Goal: Transaction & Acquisition: Purchase product/service

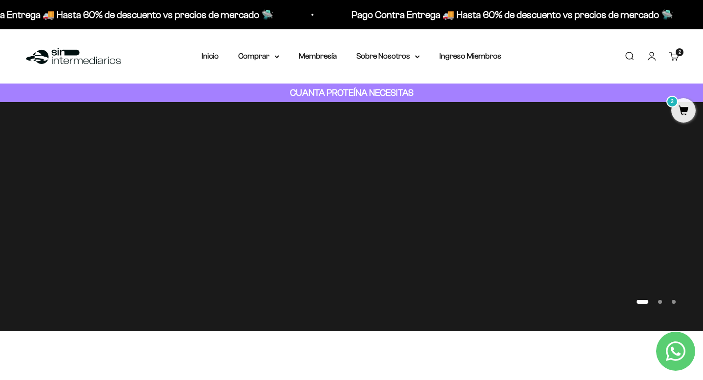
click at [669, 52] on link "Carrito 2 artículos 2" at bounding box center [674, 56] width 11 height 11
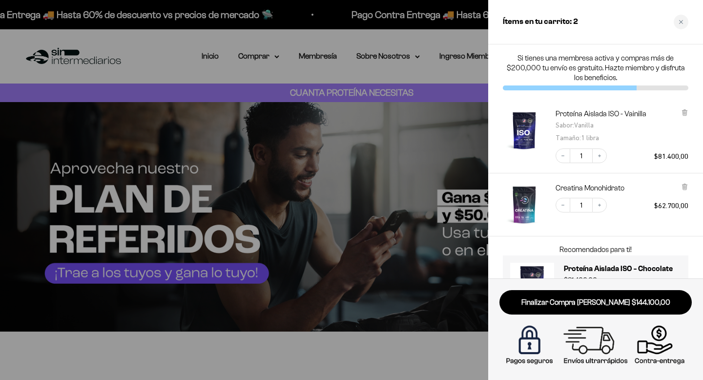
scroll to position [43, 0]
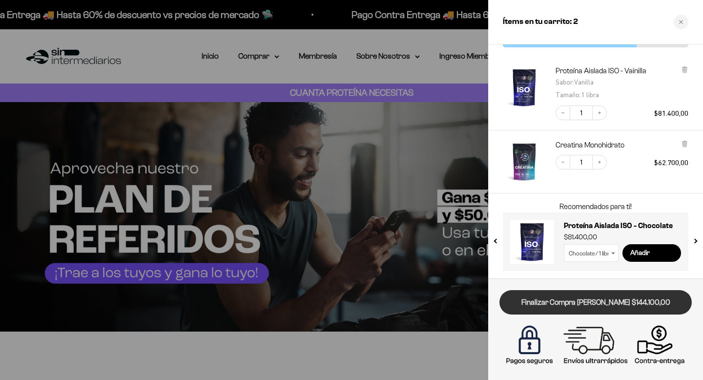
click at [580, 302] on link "Finalizar Compra [PERSON_NAME] $144.100,00" at bounding box center [595, 302] width 192 height 25
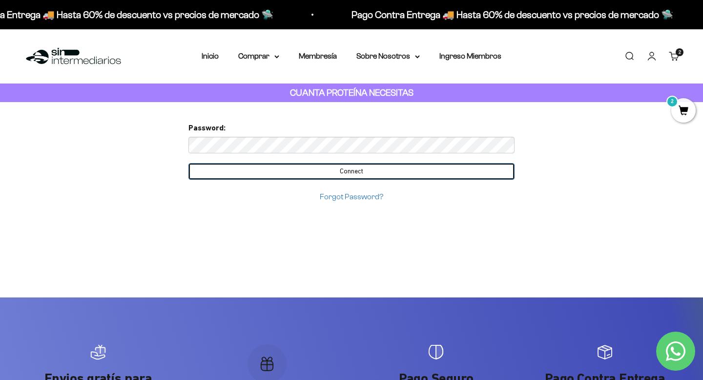
click at [262, 164] on input "Connect" at bounding box center [351, 171] width 326 height 17
click at [286, 168] on input "Connect" at bounding box center [351, 171] width 326 height 17
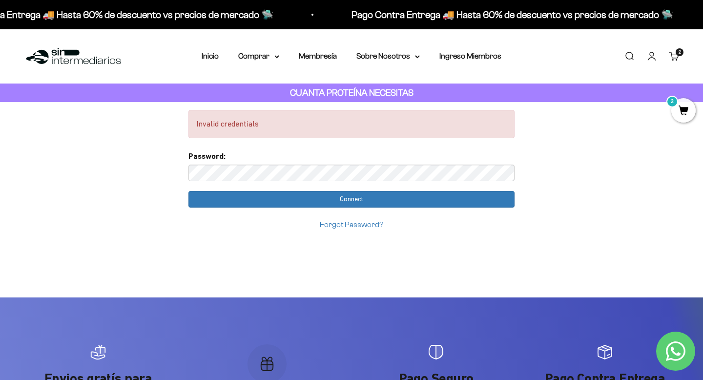
click at [679, 107] on span "2" at bounding box center [683, 110] width 24 height 24
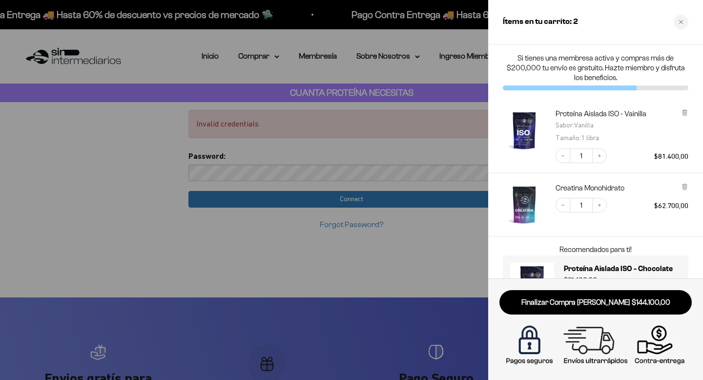
scroll to position [43, 0]
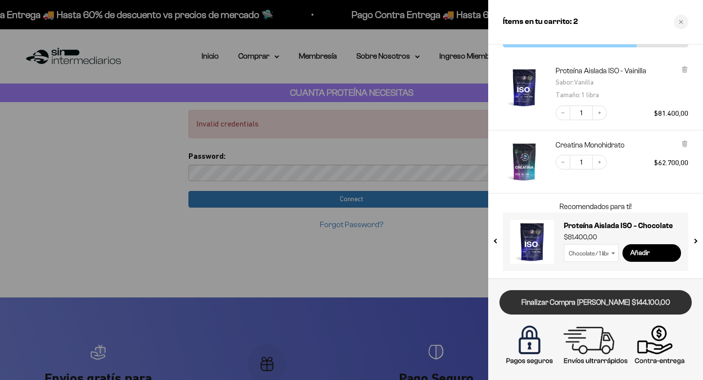
click at [589, 299] on link "Finalizar Compra [PERSON_NAME] $144.100,00" at bounding box center [595, 302] width 192 height 25
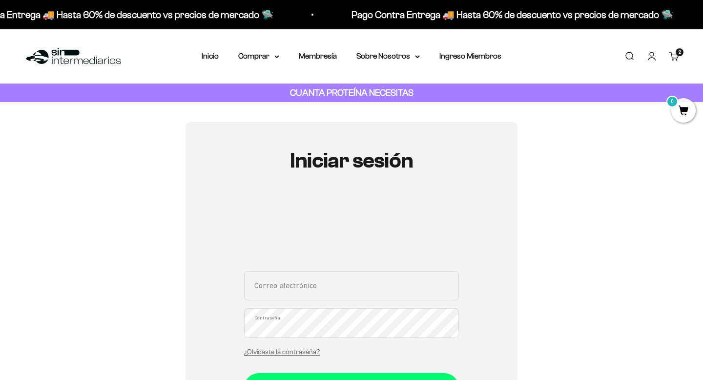
click at [356, 288] on input "Correo electrónico" at bounding box center [351, 285] width 215 height 29
type input "isabelladominguezg@gmail.com"
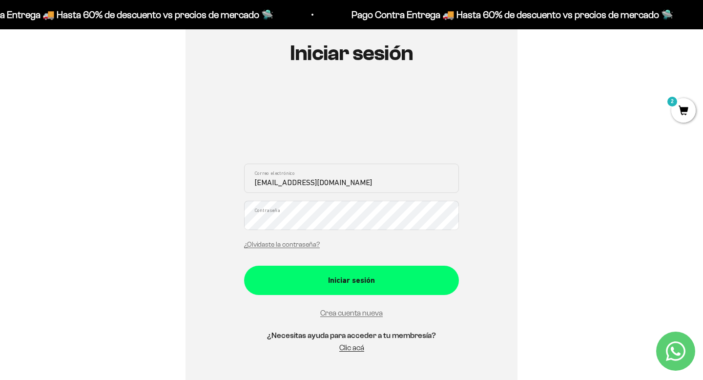
scroll to position [118, 0]
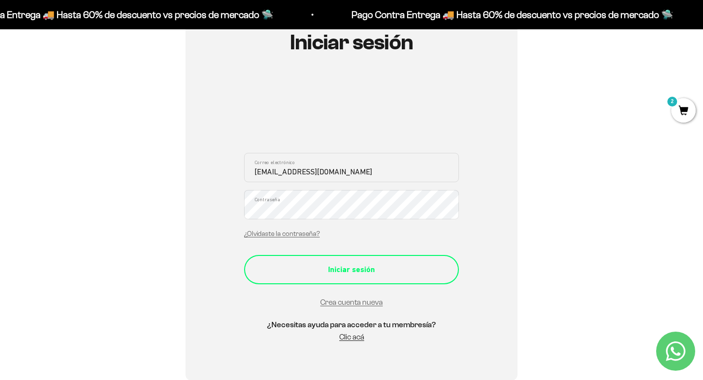
click at [383, 269] on div "Iniciar sesión" at bounding box center [352, 269] width 176 height 13
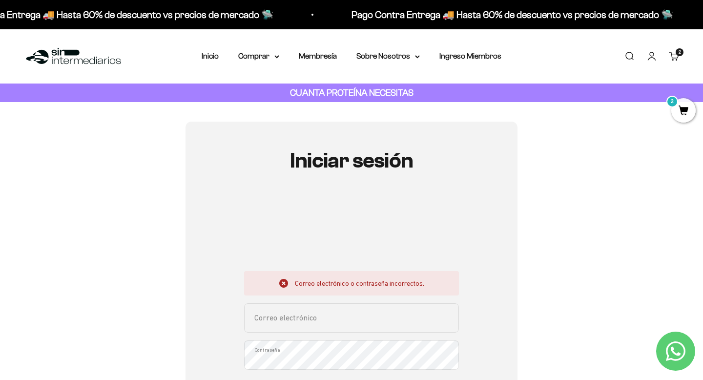
scroll to position [13, 0]
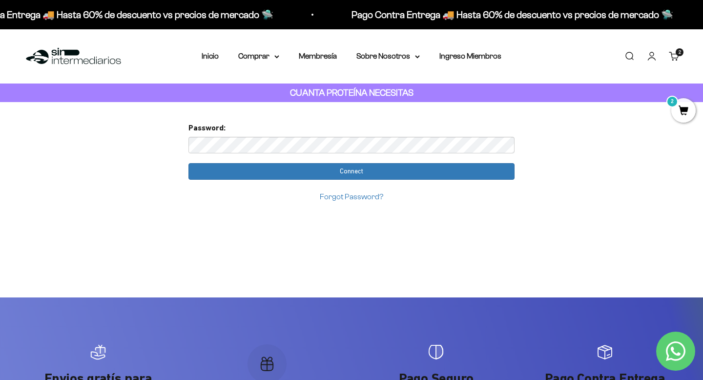
click at [188, 163] on input "Connect" at bounding box center [351, 171] width 326 height 17
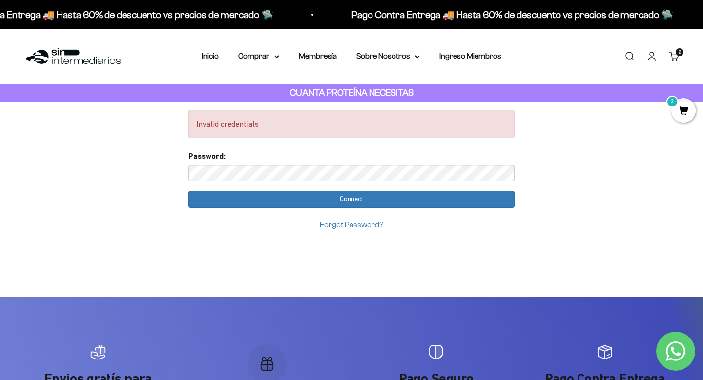
click at [353, 224] on link "Forgot Password?" at bounding box center [351, 224] width 63 height 8
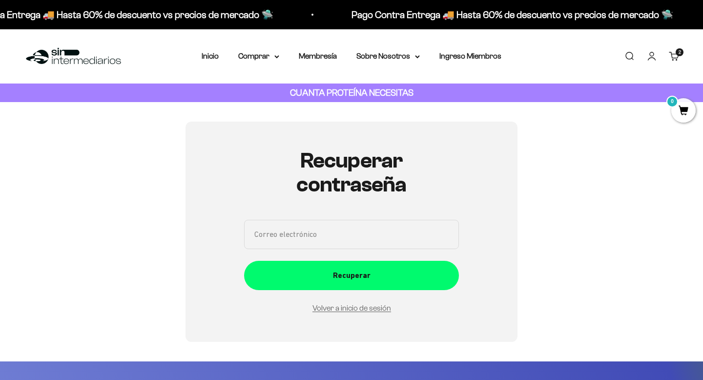
scroll to position [110, 0]
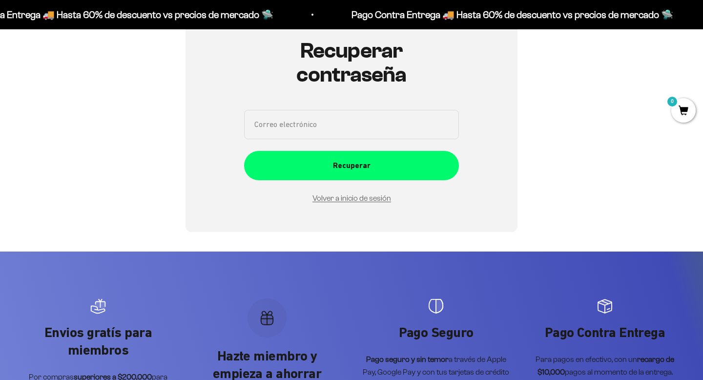
click at [344, 117] on input "Correo electrónico" at bounding box center [351, 124] width 215 height 29
type input "isabelladominguezg@gmail.com"
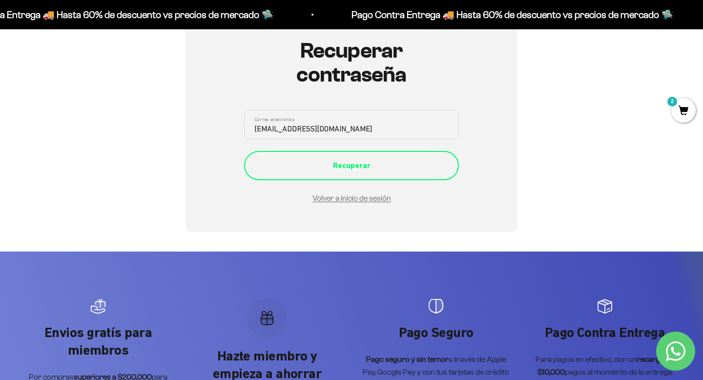
click at [344, 171] on div "Recuperar" at bounding box center [352, 165] width 176 height 13
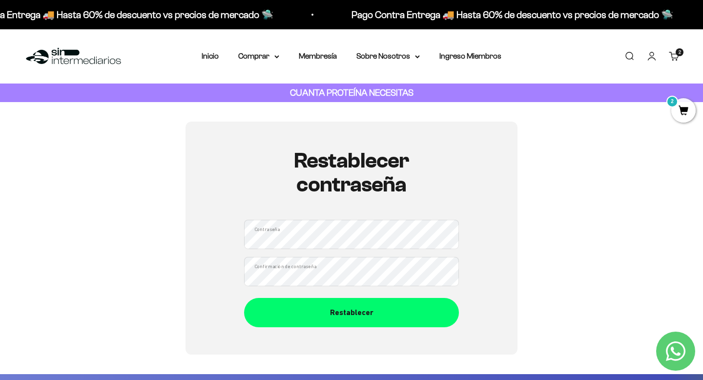
click at [244, 298] on button "Restablecer" at bounding box center [351, 312] width 215 height 29
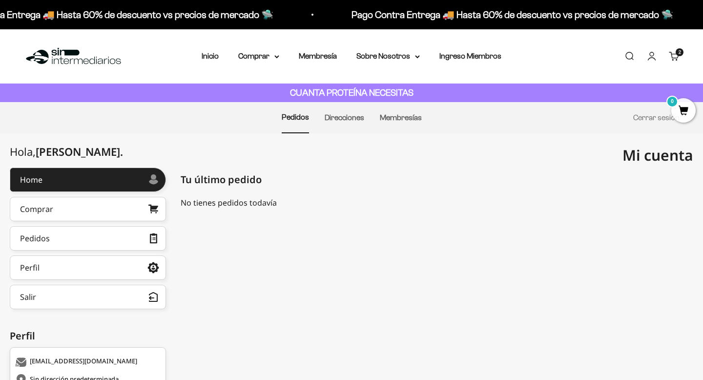
click at [676, 54] on cart-count "2 artículos 2" at bounding box center [680, 52] width 8 height 8
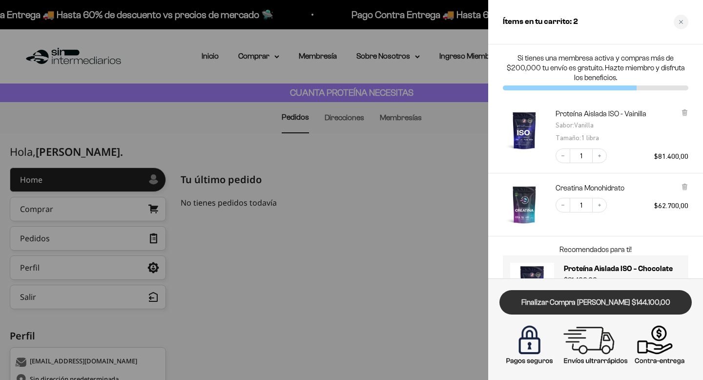
click at [584, 296] on link "Finalizar Compra [PERSON_NAME] $144.100,00" at bounding box center [595, 302] width 192 height 25
